Goal: Transaction & Acquisition: Purchase product/service

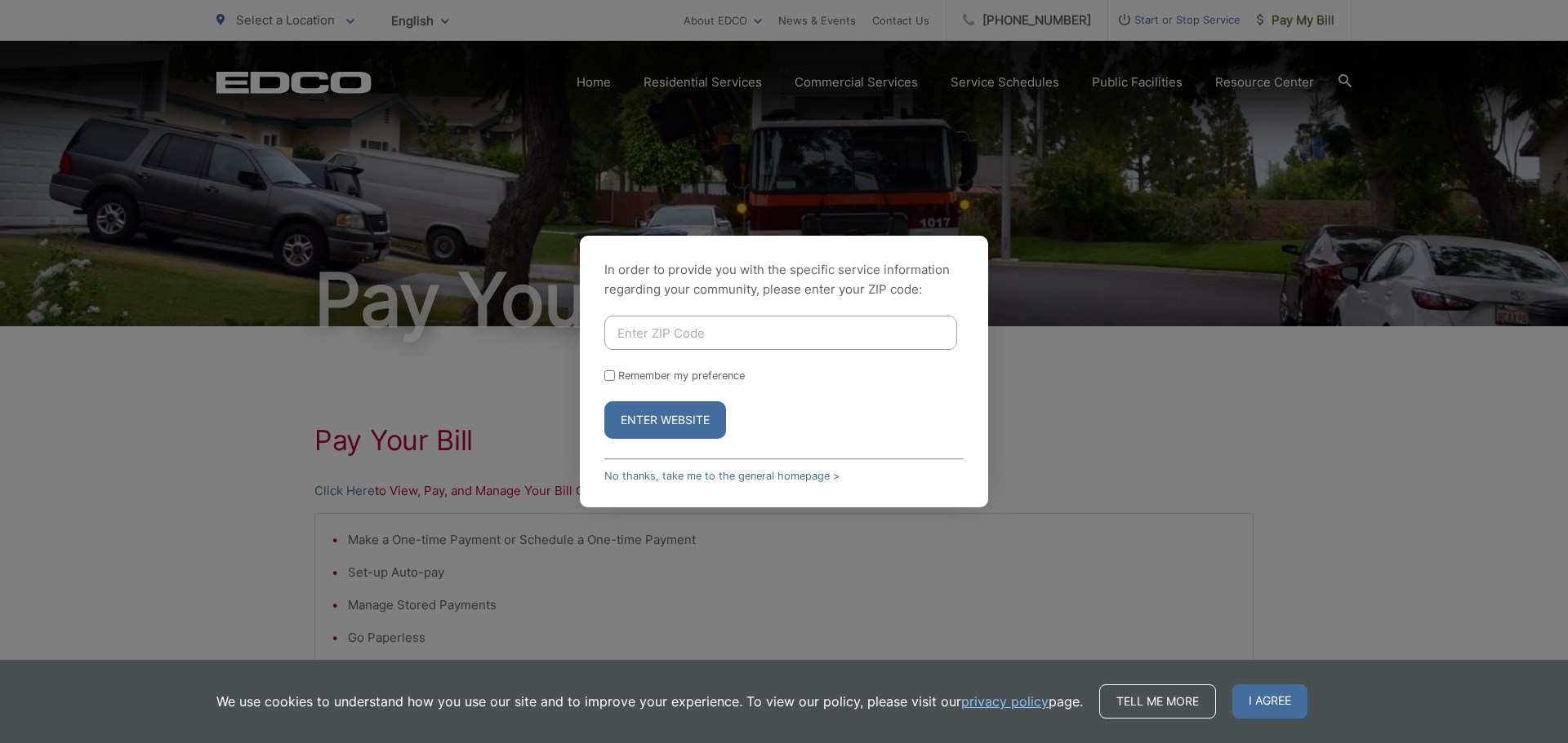
click at [661, 331] on input "Enter ZIP Code" at bounding box center [780, 332] width 352 height 35
type input "92024"
click at [690, 416] on button "Enter Website" at bounding box center [665, 421] width 122 height 38
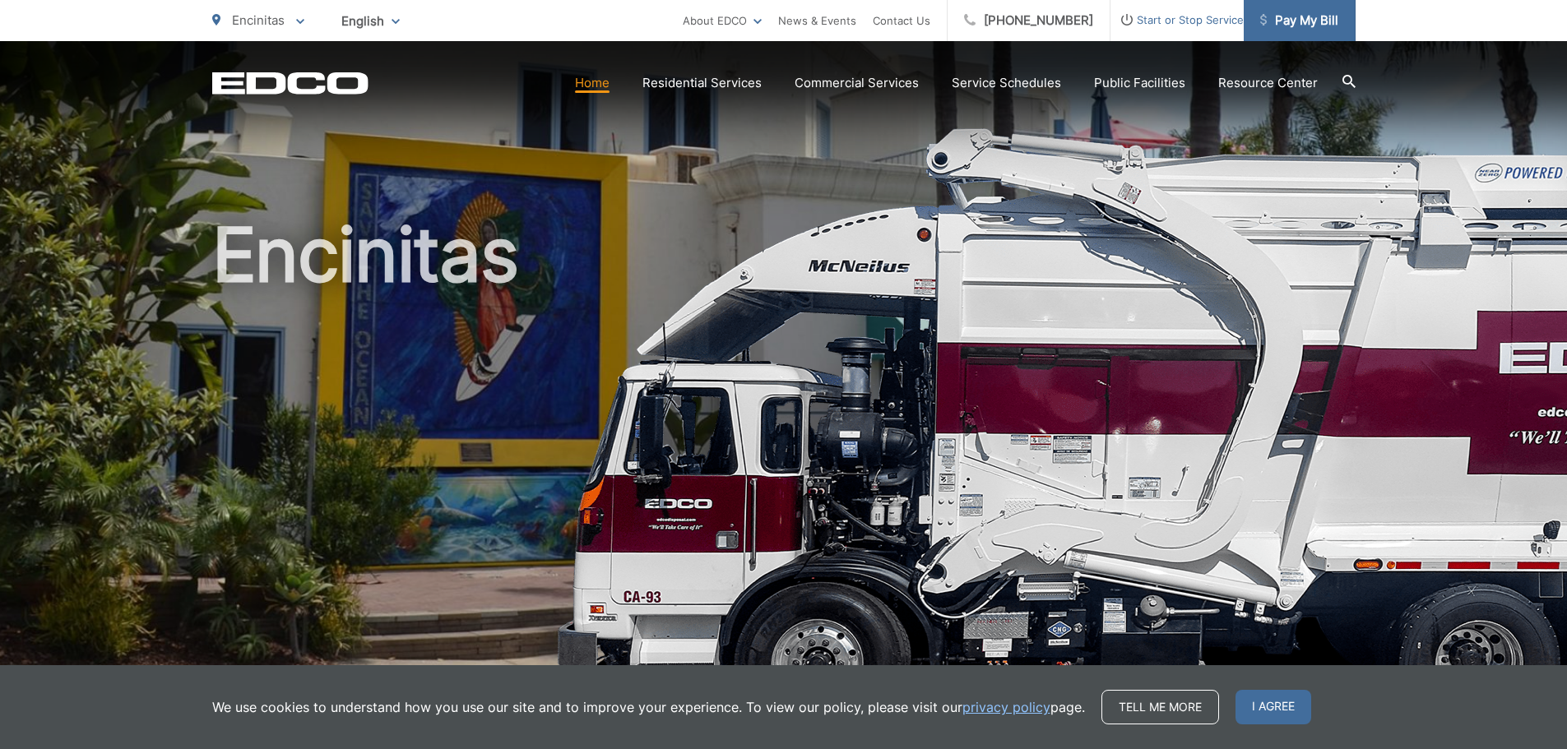
click at [1301, 20] on span "Pay My Bill" at bounding box center [1299, 21] width 78 height 20
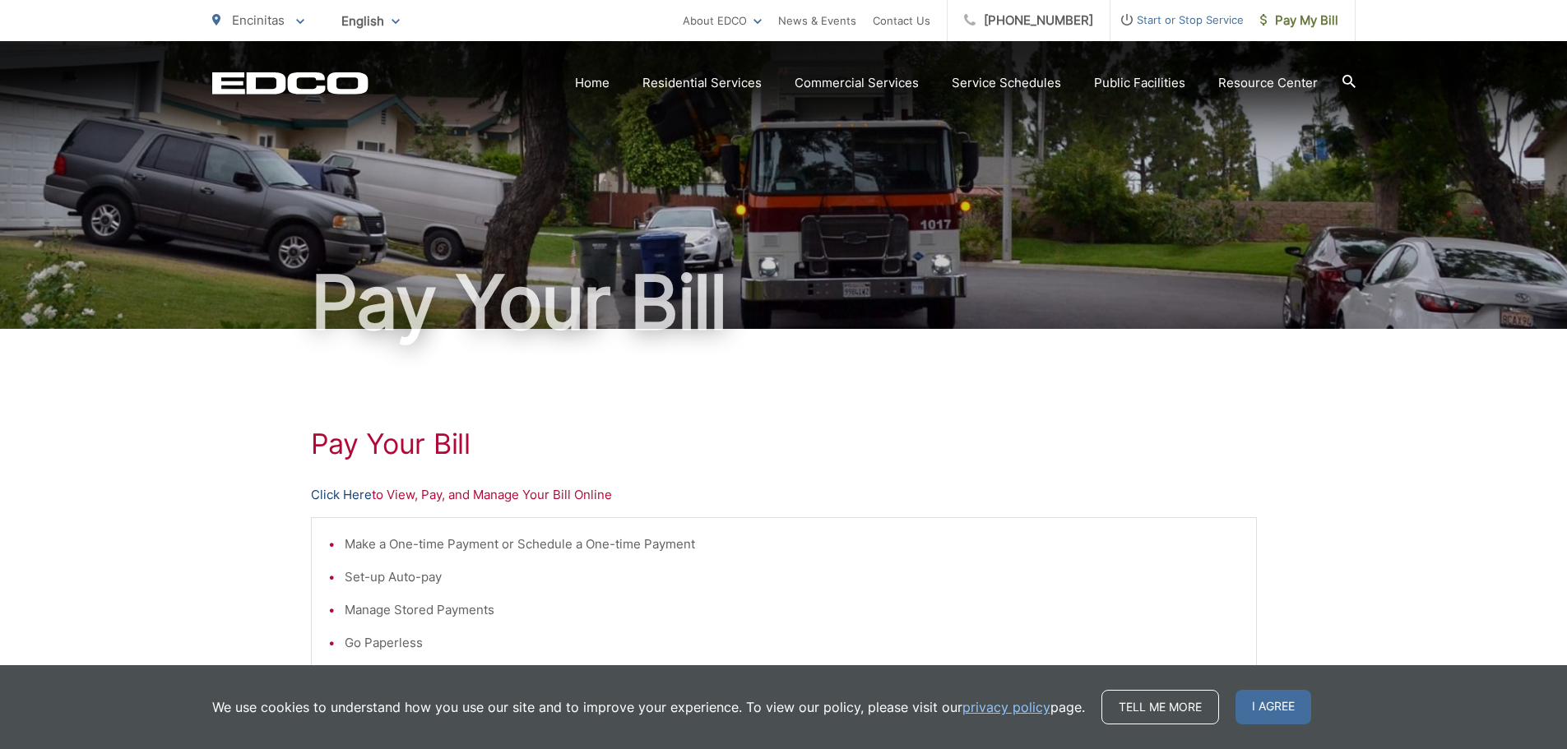
click at [346, 488] on link "Click Here" at bounding box center [341, 495] width 61 height 20
